Goal: Task Accomplishment & Management: Use online tool/utility

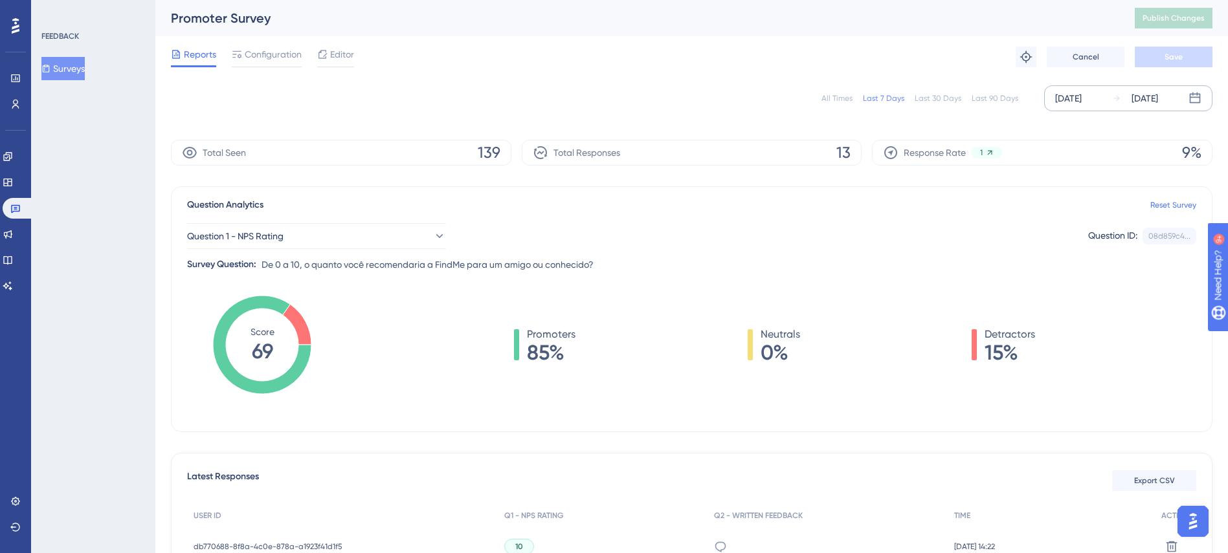
click at [1081, 102] on div "[DATE]" at bounding box center [1068, 99] width 27 height 16
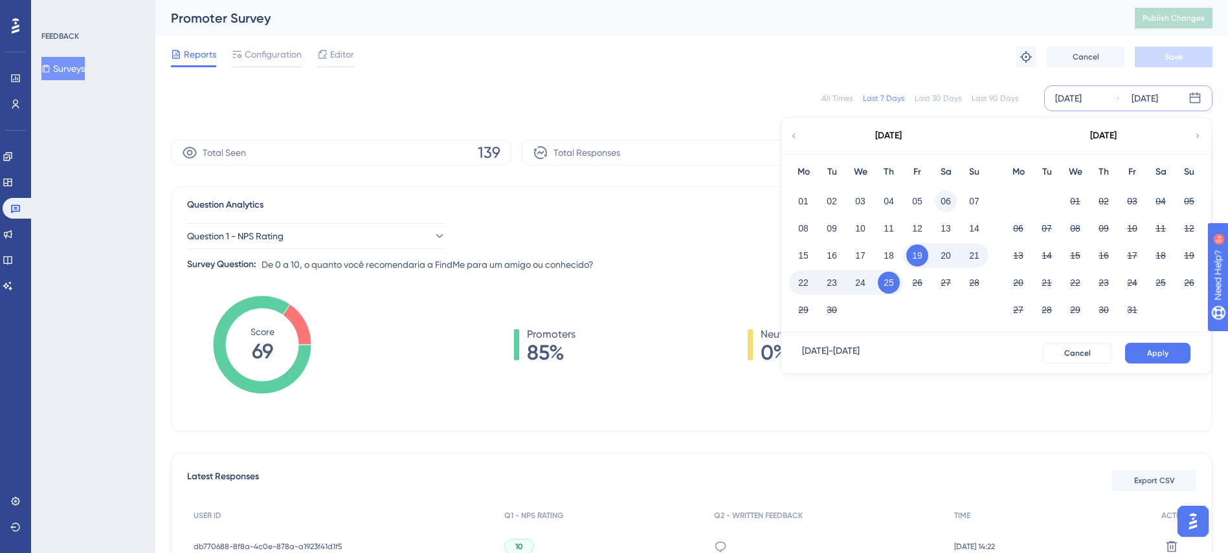
click at [947, 208] on button "06" at bounding box center [945, 201] width 22 height 22
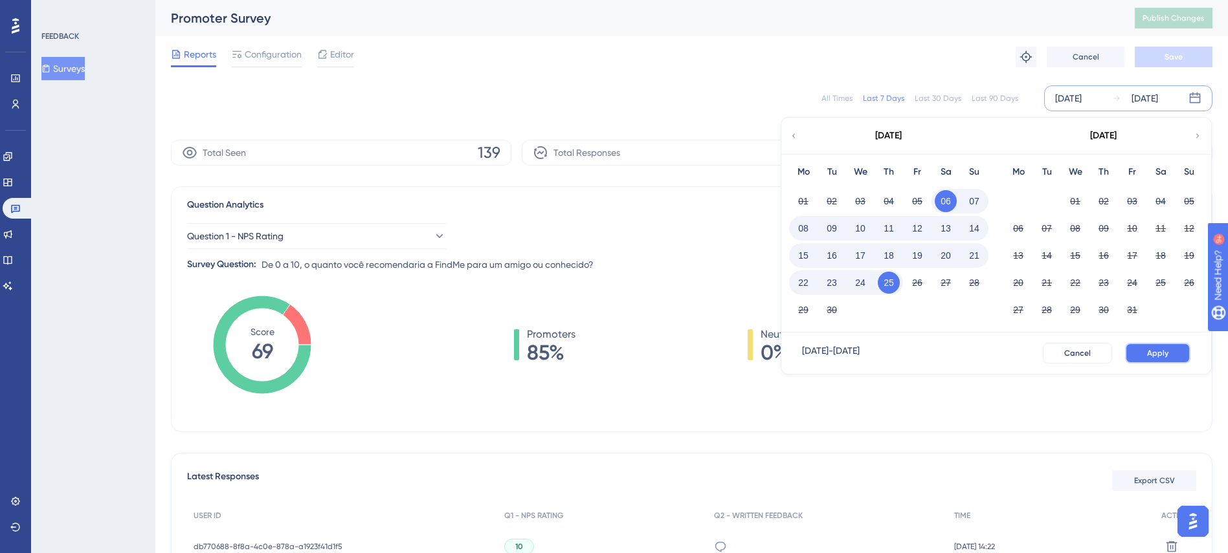
click at [1170, 357] on button "Apply" at bounding box center [1157, 353] width 65 height 21
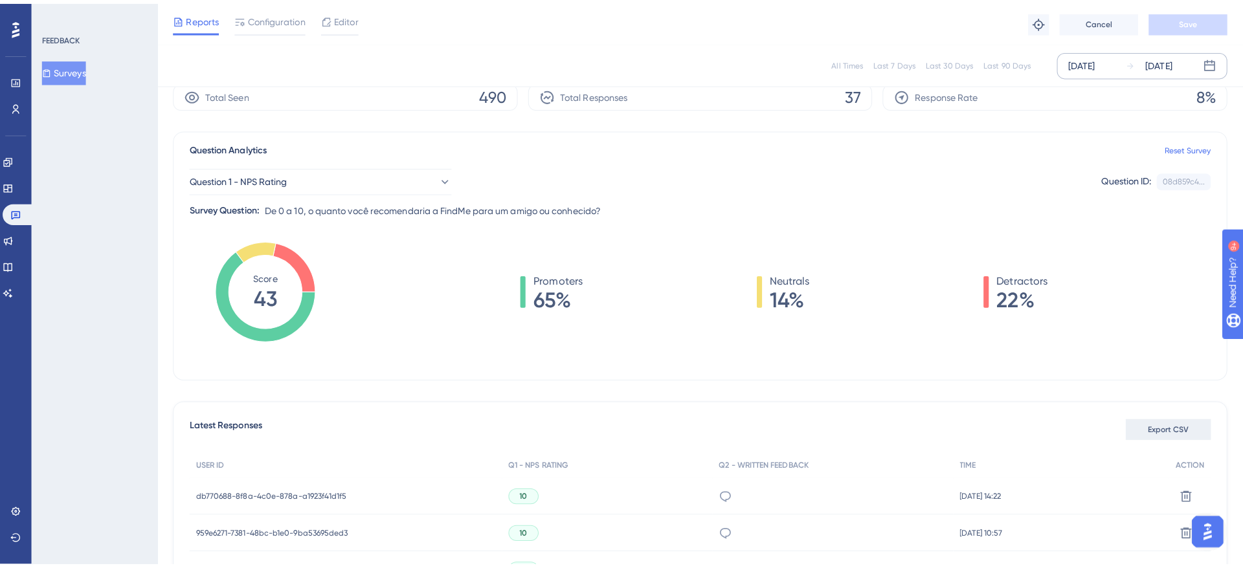
scroll to position [97, 0]
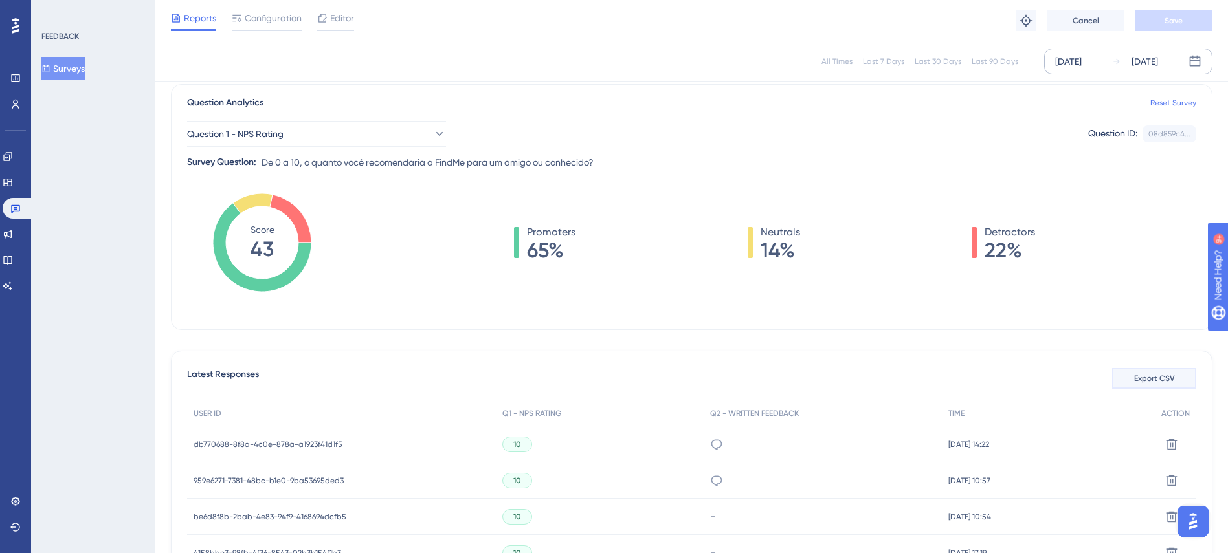
click at [1167, 386] on button "Export CSV" at bounding box center [1154, 378] width 84 height 21
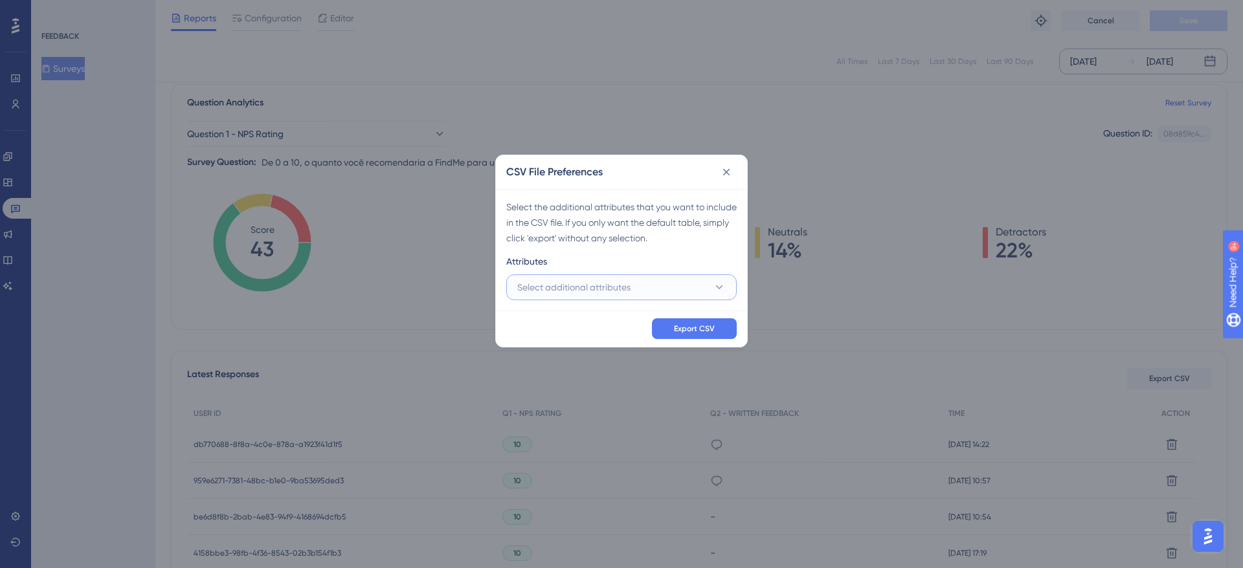
click at [636, 291] on button "Select additional attributes" at bounding box center [621, 287] width 230 height 26
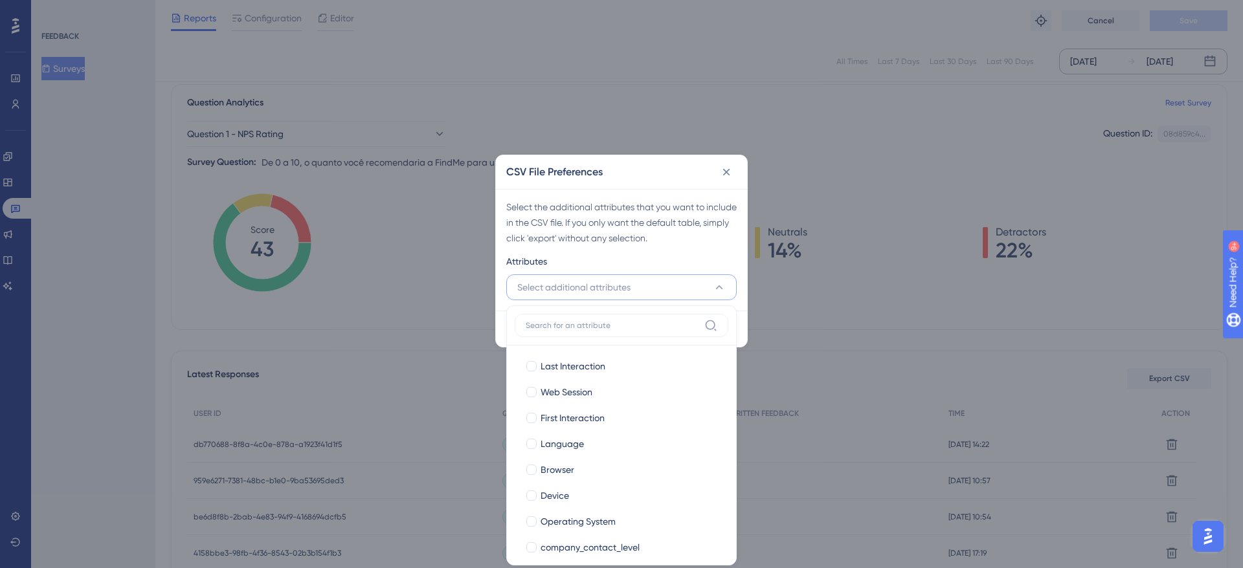
scroll to position [104, 0]
click at [589, 360] on span "Last Interaction" at bounding box center [572, 367] width 65 height 16
checkbox input "true"
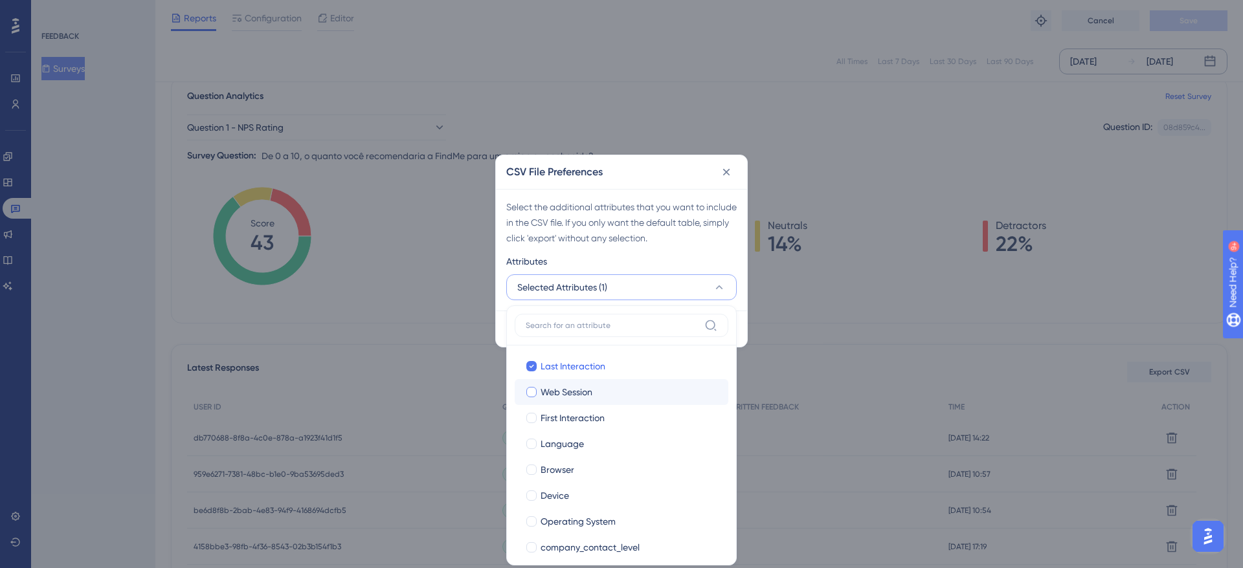
click at [567, 388] on span "Web Session" at bounding box center [566, 392] width 52 height 16
checkbox input "true"
click at [577, 414] on span "First Interaction" at bounding box center [572, 418] width 64 height 16
checkbox input "true"
click at [575, 441] on span "Language" at bounding box center [561, 444] width 43 height 16
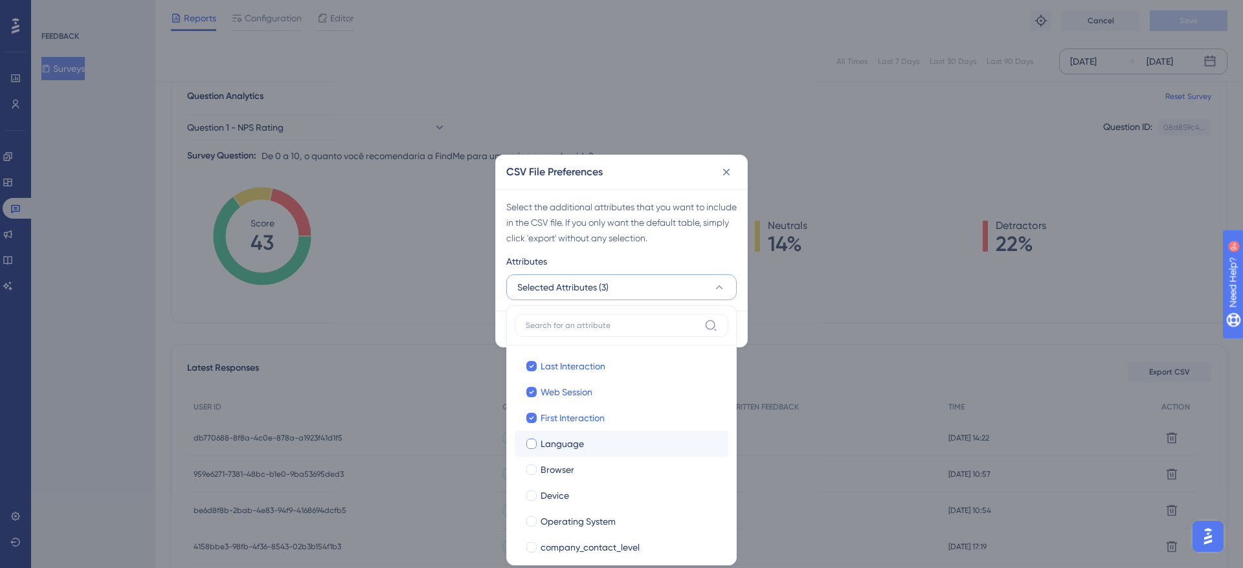
checkbox input "true"
drag, startPoint x: 564, startPoint y: 470, endPoint x: 563, endPoint y: 491, distance: 20.7
click at [564, 471] on span "Browser" at bounding box center [557, 470] width 34 height 16
checkbox input "true"
click at [562, 495] on span "Device" at bounding box center [554, 496] width 28 height 16
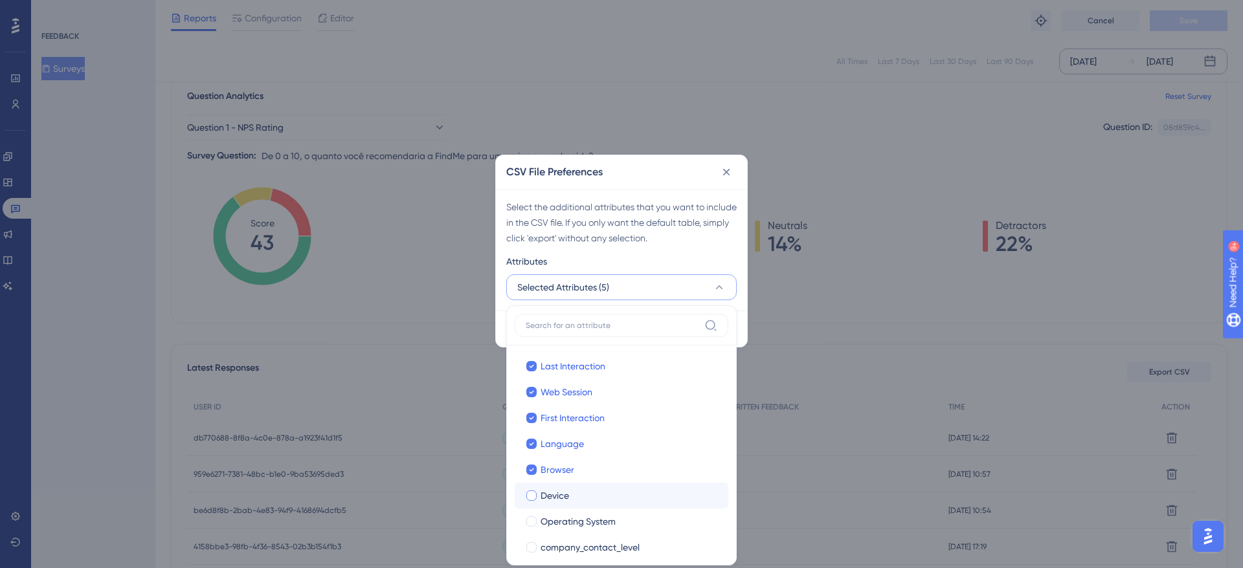
checkbox input "true"
drag, startPoint x: 569, startPoint y: 517, endPoint x: 618, endPoint y: 517, distance: 49.2
click at [569, 517] on span "Operating System" at bounding box center [577, 522] width 75 height 16
checkbox input "true"
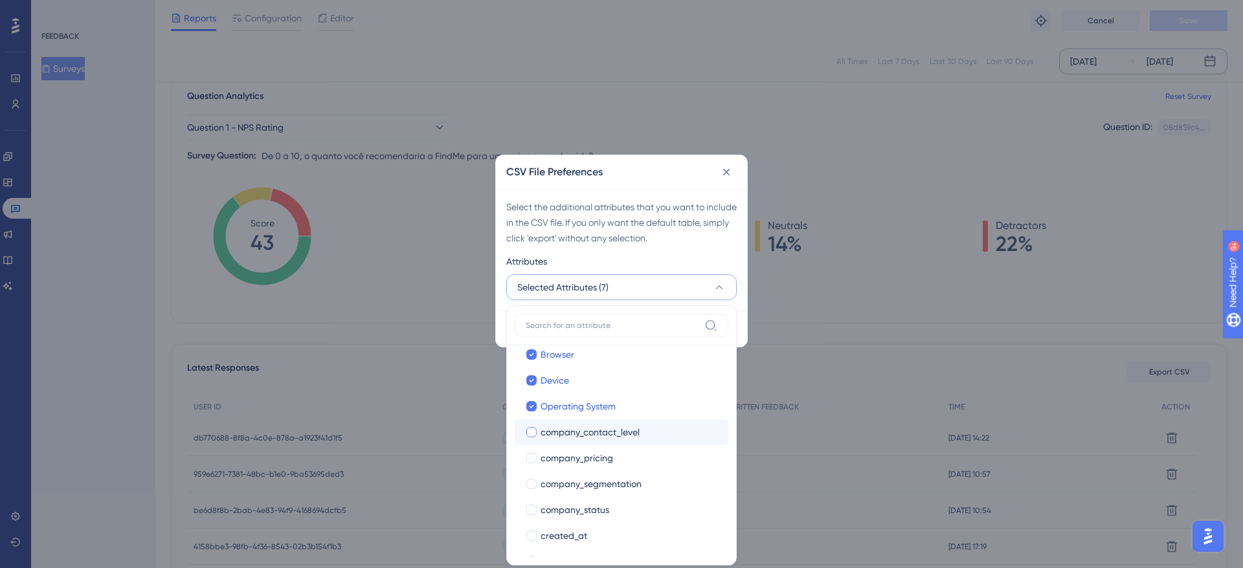
scroll to position [97, 0]
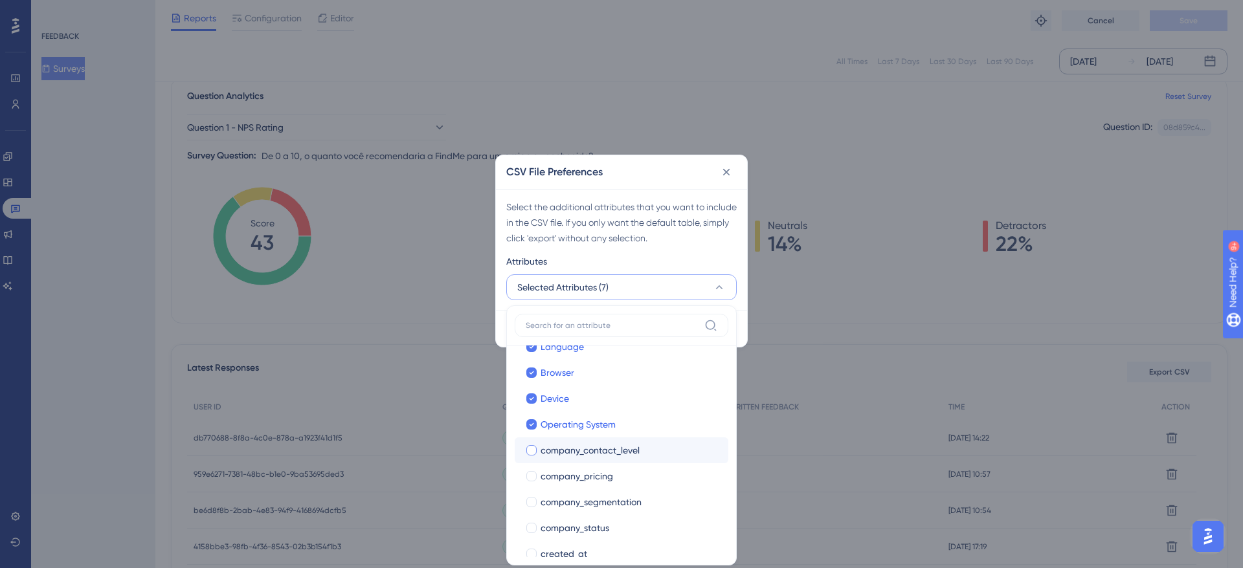
click at [598, 445] on span "company_contact_level" at bounding box center [589, 451] width 99 height 16
checkbox input "true"
click at [590, 483] on span "company_pricing" at bounding box center [576, 477] width 72 height 16
checkbox input "true"
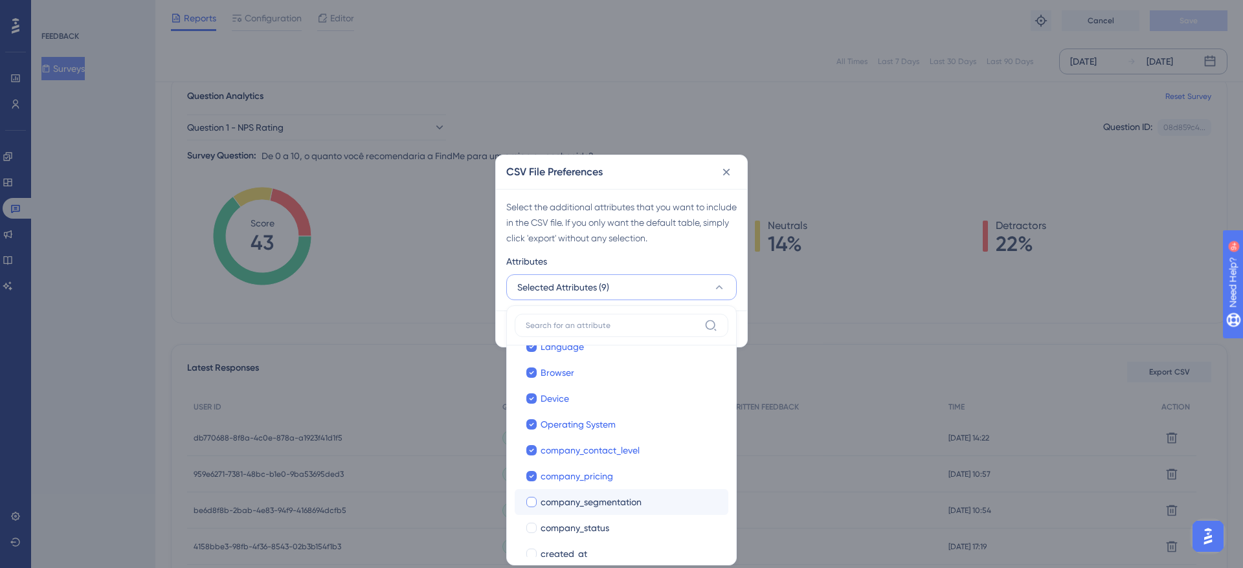
click at [593, 501] on span "company_segmentation" at bounding box center [590, 502] width 101 height 16
checkbox input "true"
click at [580, 521] on span "company_status" at bounding box center [574, 528] width 69 height 16
checkbox input "true"
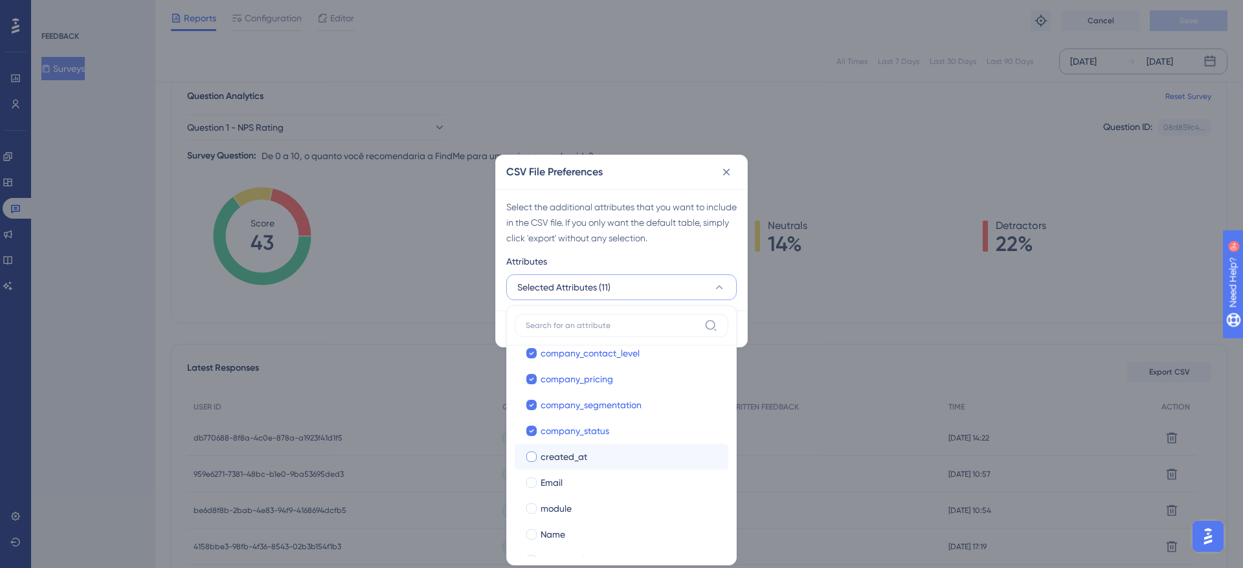
click at [586, 458] on span "created_at" at bounding box center [563, 457] width 47 height 16
checkbox input "true"
click at [571, 478] on div "Email" at bounding box center [628, 483] width 177 height 16
checkbox input "true"
click at [571, 502] on span "module" at bounding box center [555, 509] width 31 height 16
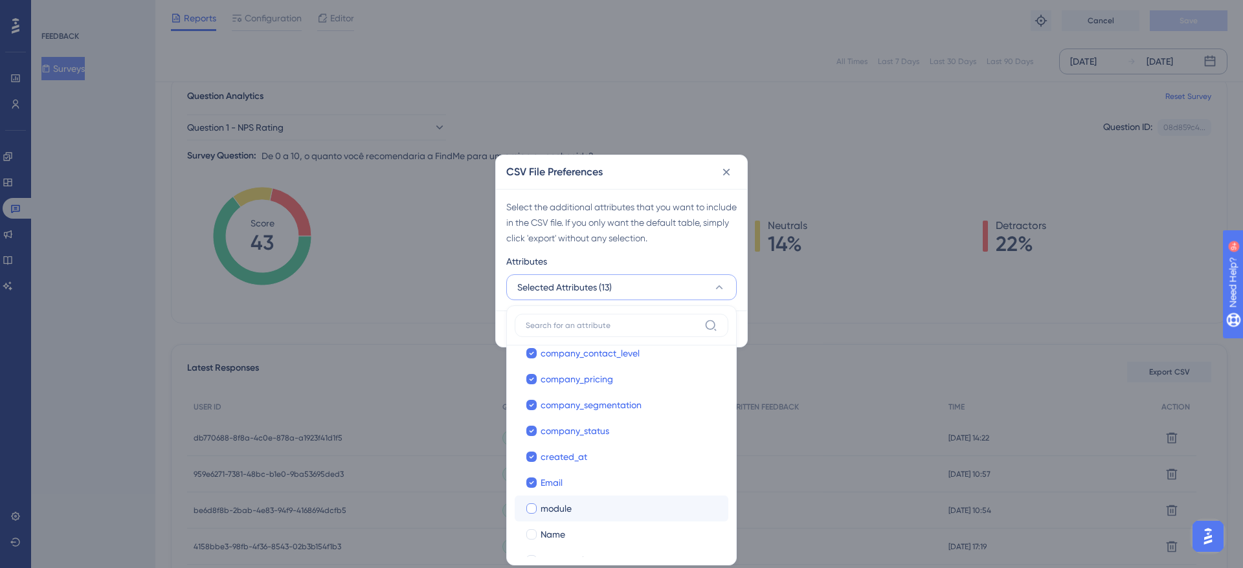
checkbox input "true"
click at [553, 527] on span "Name" at bounding box center [552, 535] width 25 height 16
checkbox input "true"
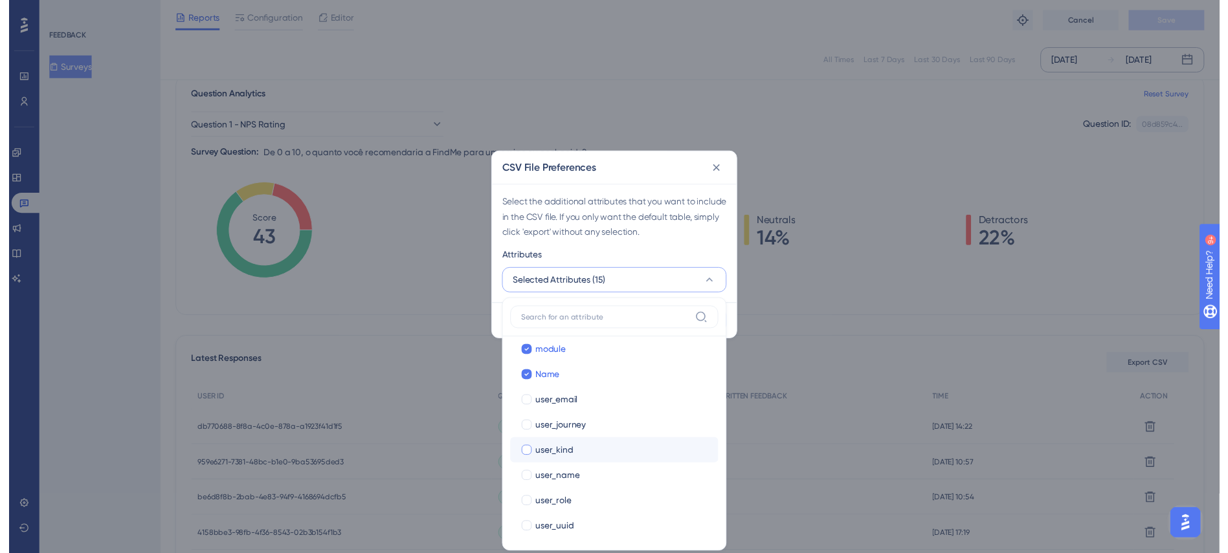
scroll to position [348, 0]
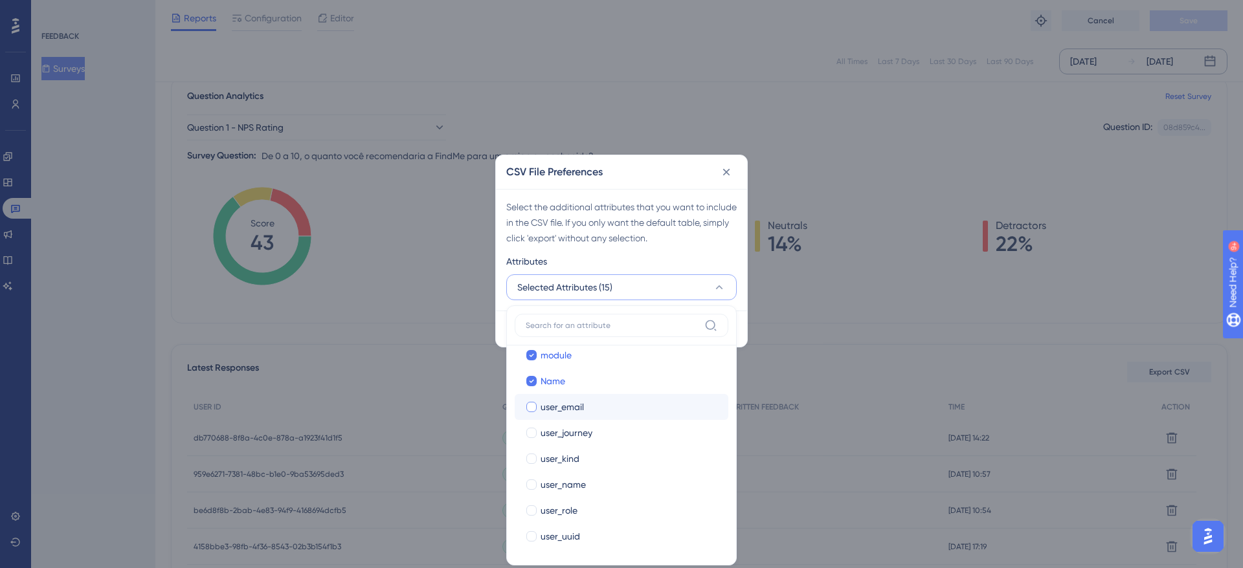
click at [573, 408] on span "user_email" at bounding box center [561, 407] width 43 height 16
checkbox input "true"
click at [573, 430] on span "user_journey" at bounding box center [566, 433] width 52 height 16
checkbox input "true"
drag, startPoint x: 575, startPoint y: 453, endPoint x: 570, endPoint y: 479, distance: 26.3
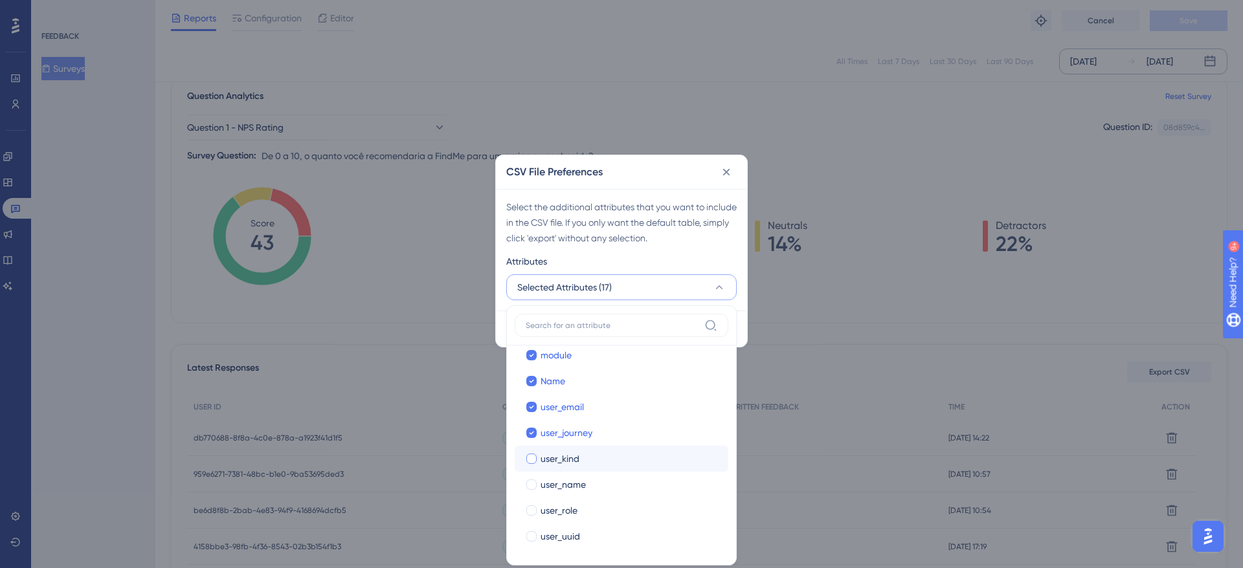
click at [575, 454] on span "user_kind" at bounding box center [559, 459] width 39 height 16
checkbox input "true"
drag, startPoint x: 568, startPoint y: 481, endPoint x: 569, endPoint y: 500, distance: 19.4
click at [568, 483] on span "user_name" at bounding box center [562, 485] width 45 height 16
checkbox input "true"
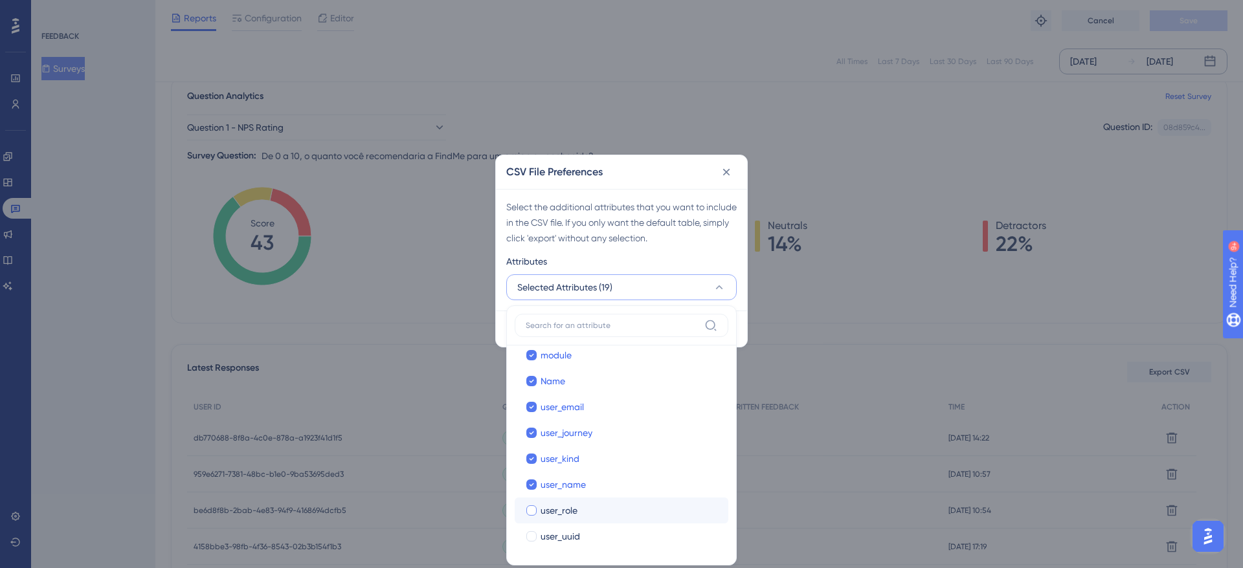
drag, startPoint x: 566, startPoint y: 508, endPoint x: 558, endPoint y: 525, distance: 19.4
click at [566, 509] on span "user_role" at bounding box center [558, 511] width 37 height 16
checkbox input "true"
click at [552, 531] on span "user_uuid" at bounding box center [559, 537] width 39 height 16
checkbox input "true"
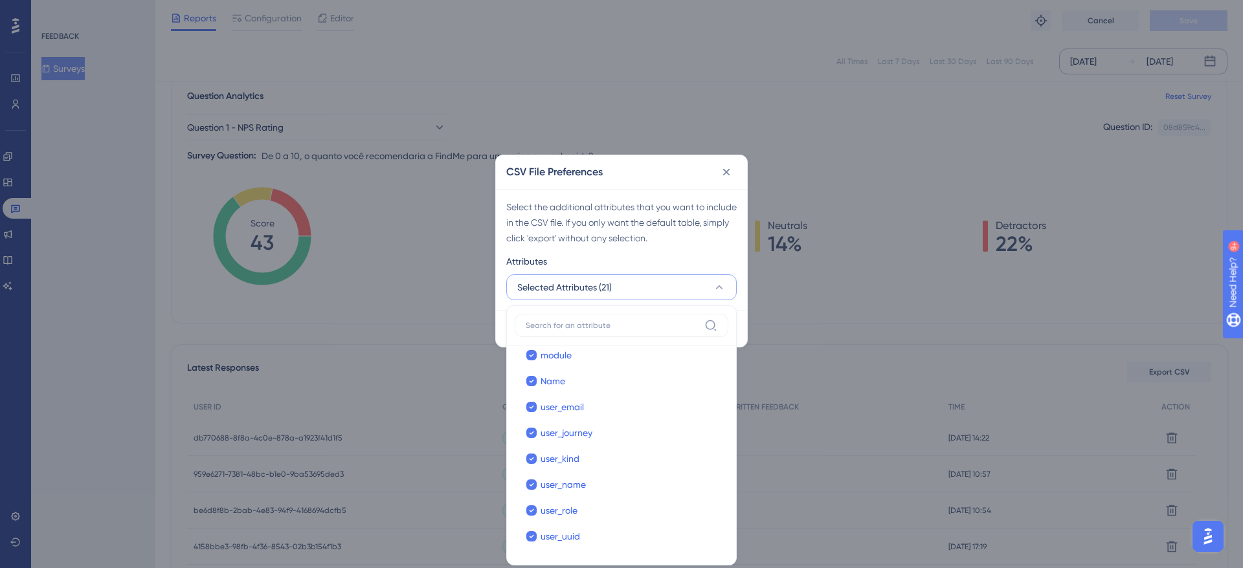
click at [678, 263] on div "Attributes" at bounding box center [621, 264] width 230 height 21
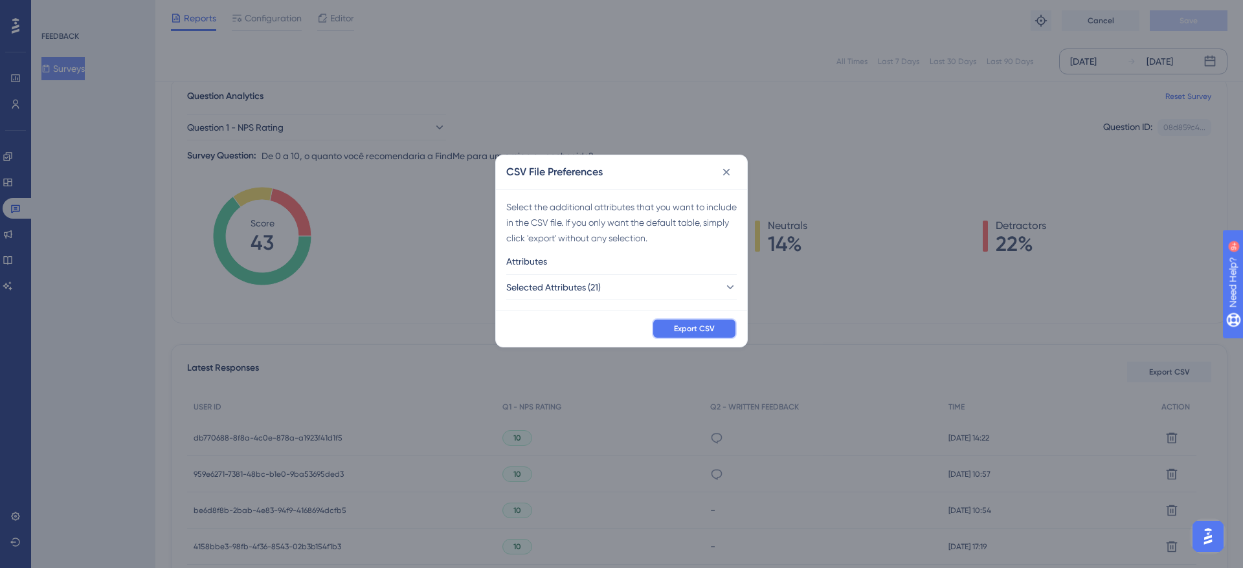
click at [685, 325] on span "Export CSV" at bounding box center [694, 329] width 41 height 10
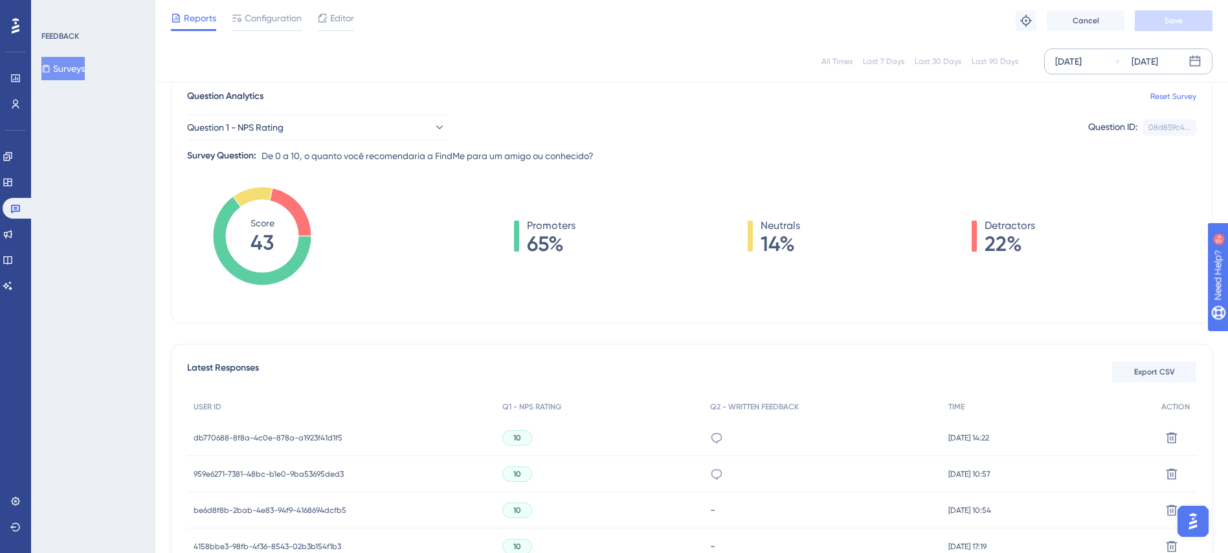
click at [0, 175] on div "Performance Users Engagement Widgets Feedback Product Updates Knowledge Base AI…" at bounding box center [15, 276] width 31 height 553
